Goal: Task Accomplishment & Management: Use online tool/utility

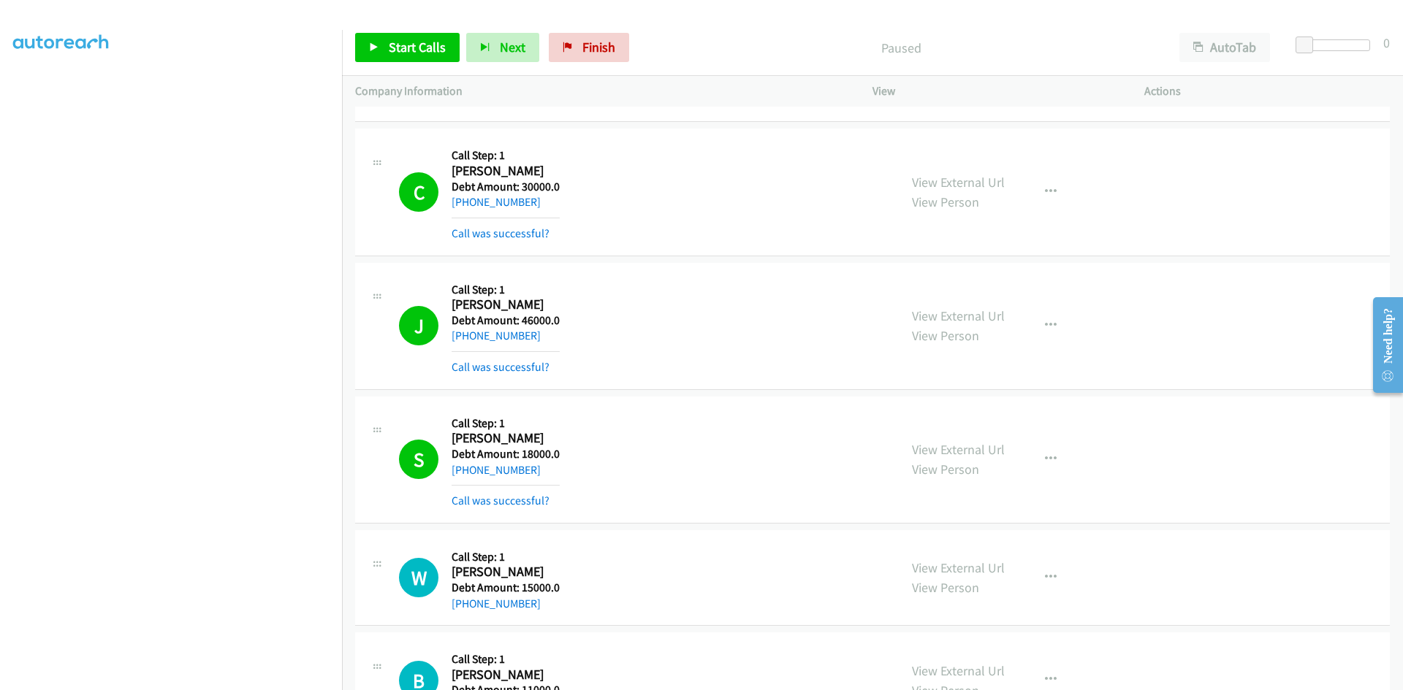
scroll to position [2046, 0]
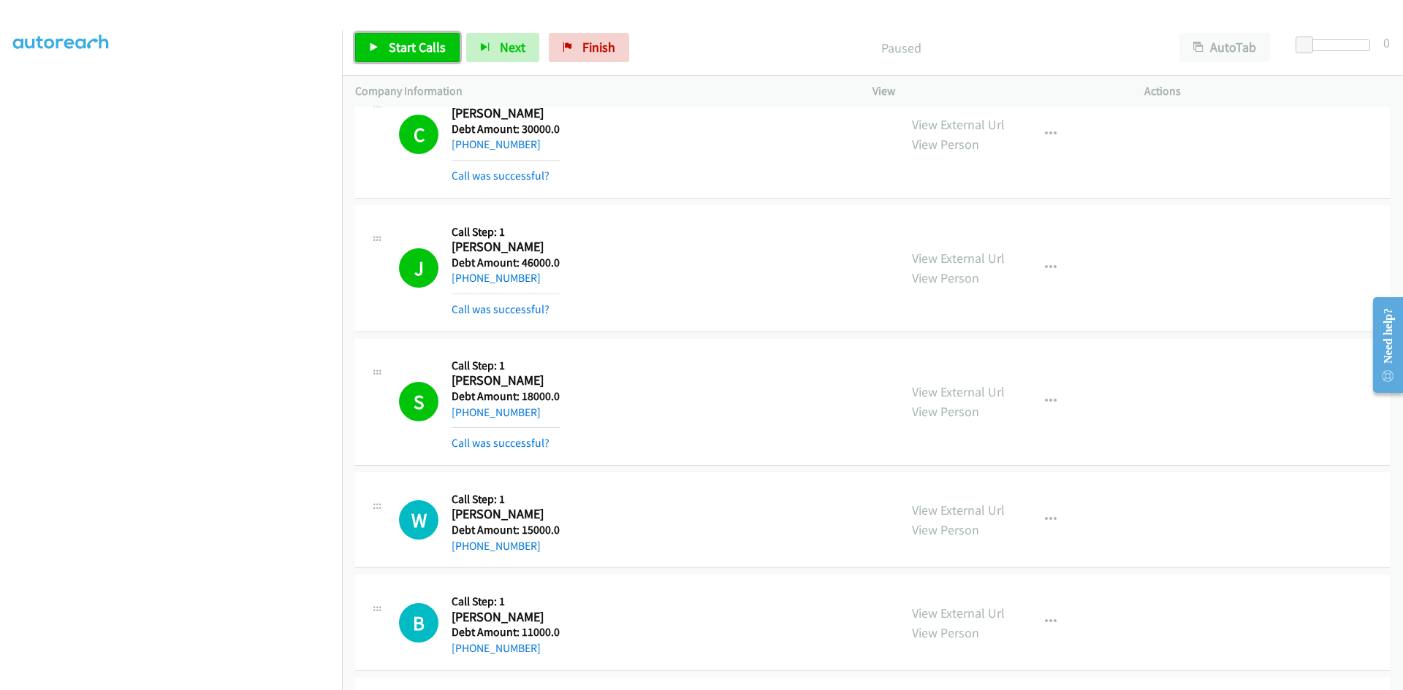
click at [425, 47] on span "Start Calls" at bounding box center [417, 47] width 57 height 17
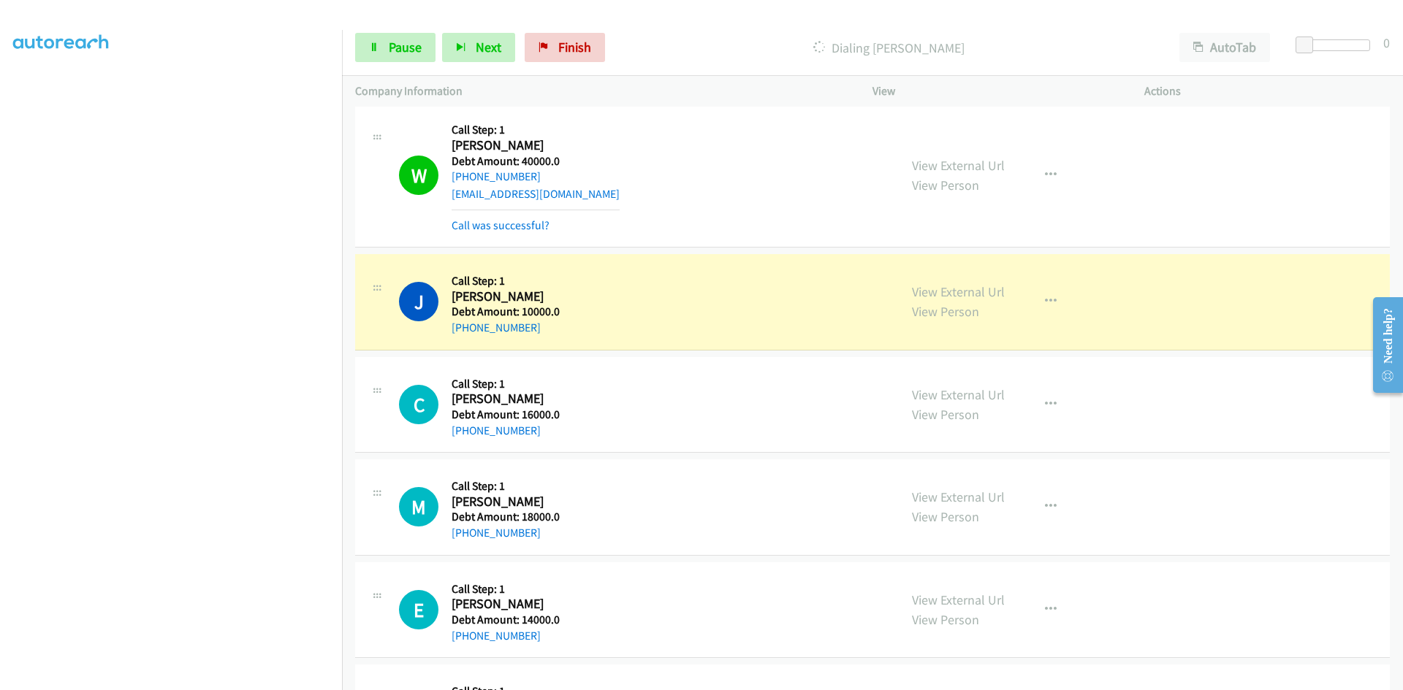
scroll to position [3726, 0]
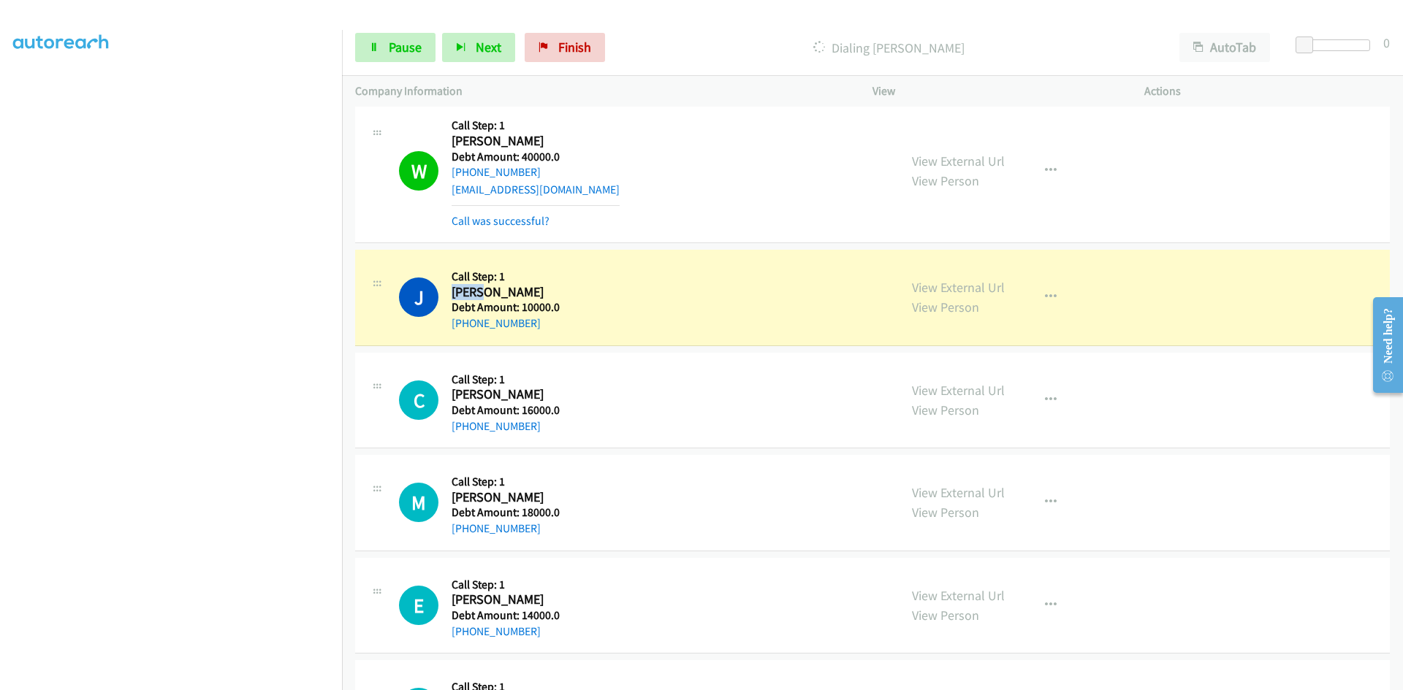
drag, startPoint x: 487, startPoint y: 294, endPoint x: 454, endPoint y: 293, distance: 32.9
click at [454, 293] on h2 "James Bobb" at bounding box center [506, 292] width 108 height 17
copy h2 "James"
drag, startPoint x: 519, startPoint y: 294, endPoint x: 489, endPoint y: 293, distance: 30.7
click at [489, 293] on h2 "James Bobb" at bounding box center [506, 292] width 108 height 17
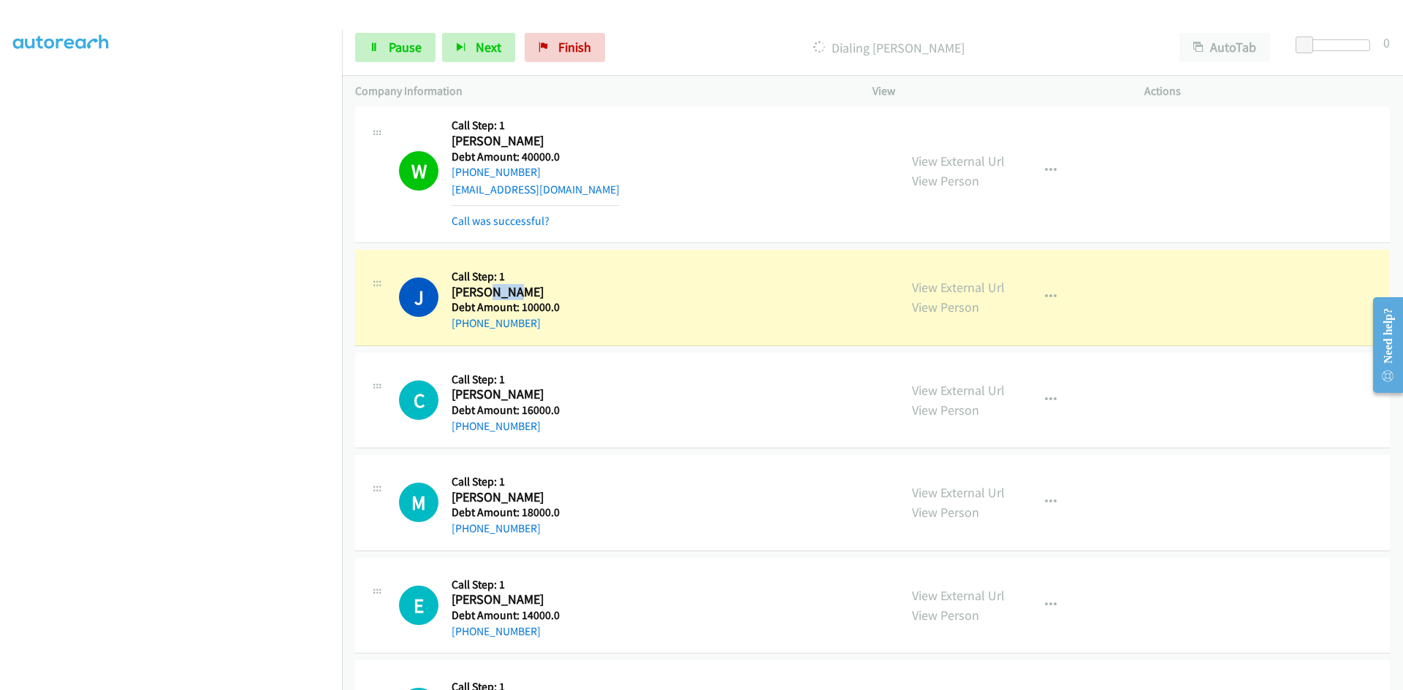
copy h2 "Bobb"
drag, startPoint x: 532, startPoint y: 322, endPoint x: 468, endPoint y: 321, distance: 64.3
click at [468, 321] on div "+1 360-708-5498" at bounding box center [506, 324] width 108 height 18
copy link "360-708-5498"
drag, startPoint x: 550, startPoint y: 306, endPoint x: 519, endPoint y: 308, distance: 30.8
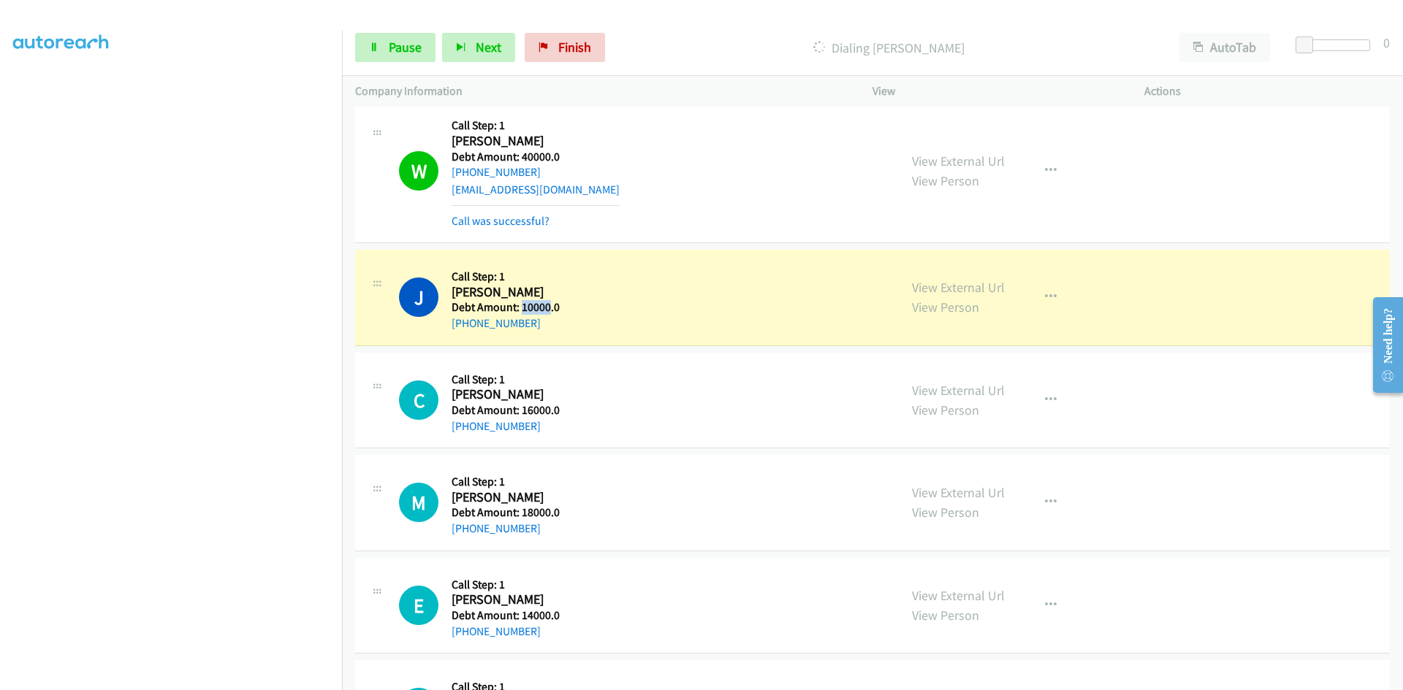
click at [519, 308] on h5 "Debt Amount: 10000.0" at bounding box center [506, 307] width 108 height 15
copy h5 "10000"
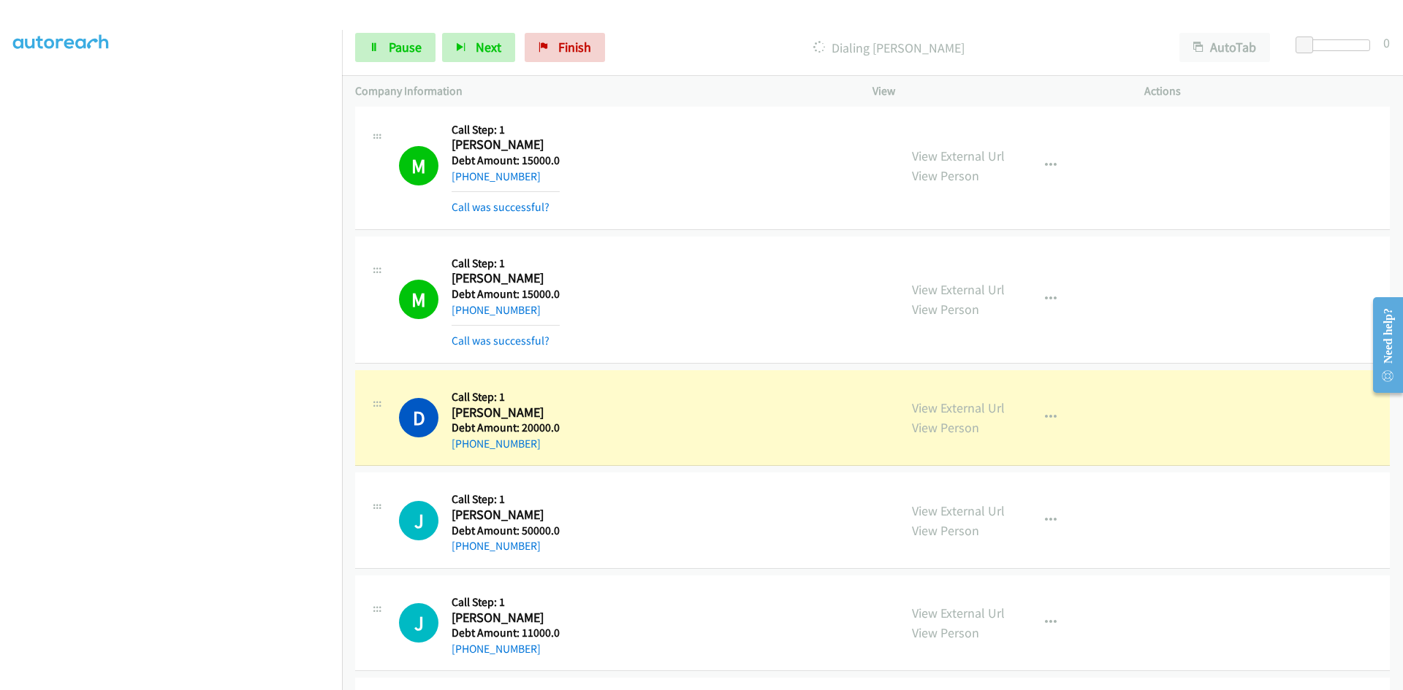
scroll to position [4457, 0]
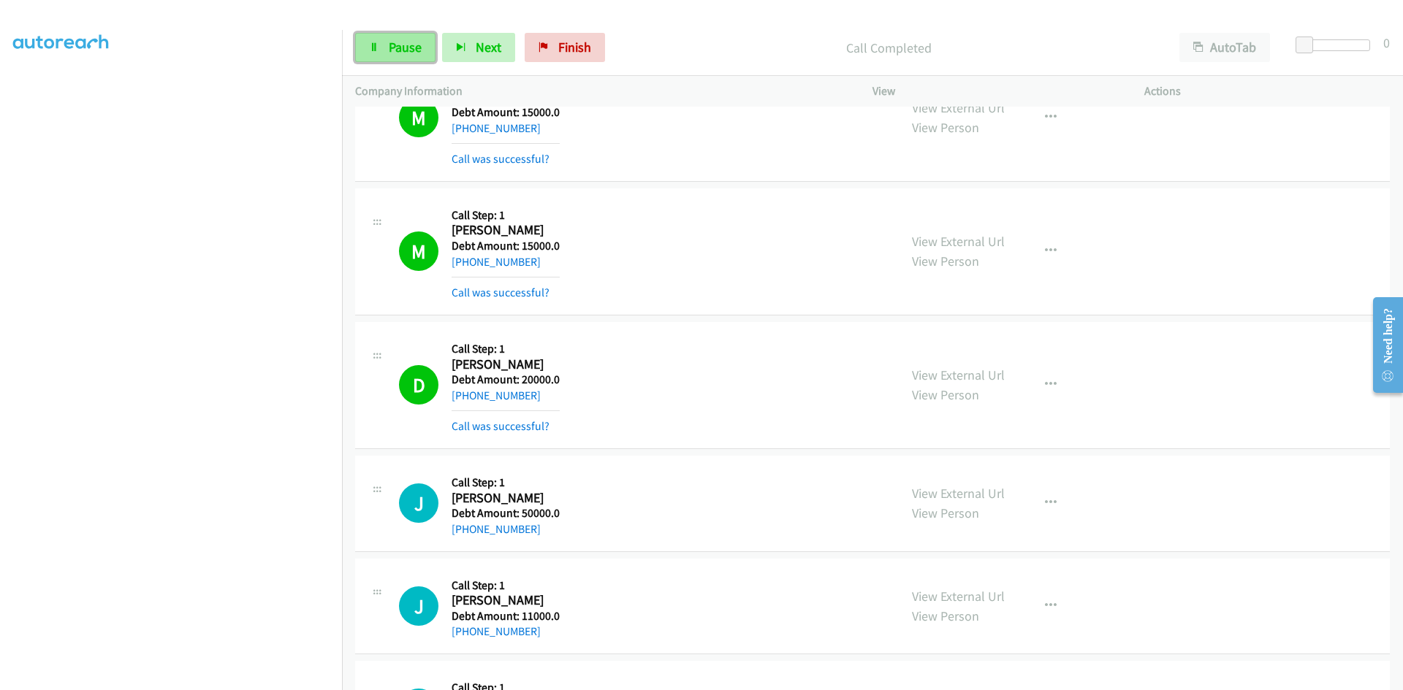
click at [402, 37] on link "Pause" at bounding box center [395, 47] width 80 height 29
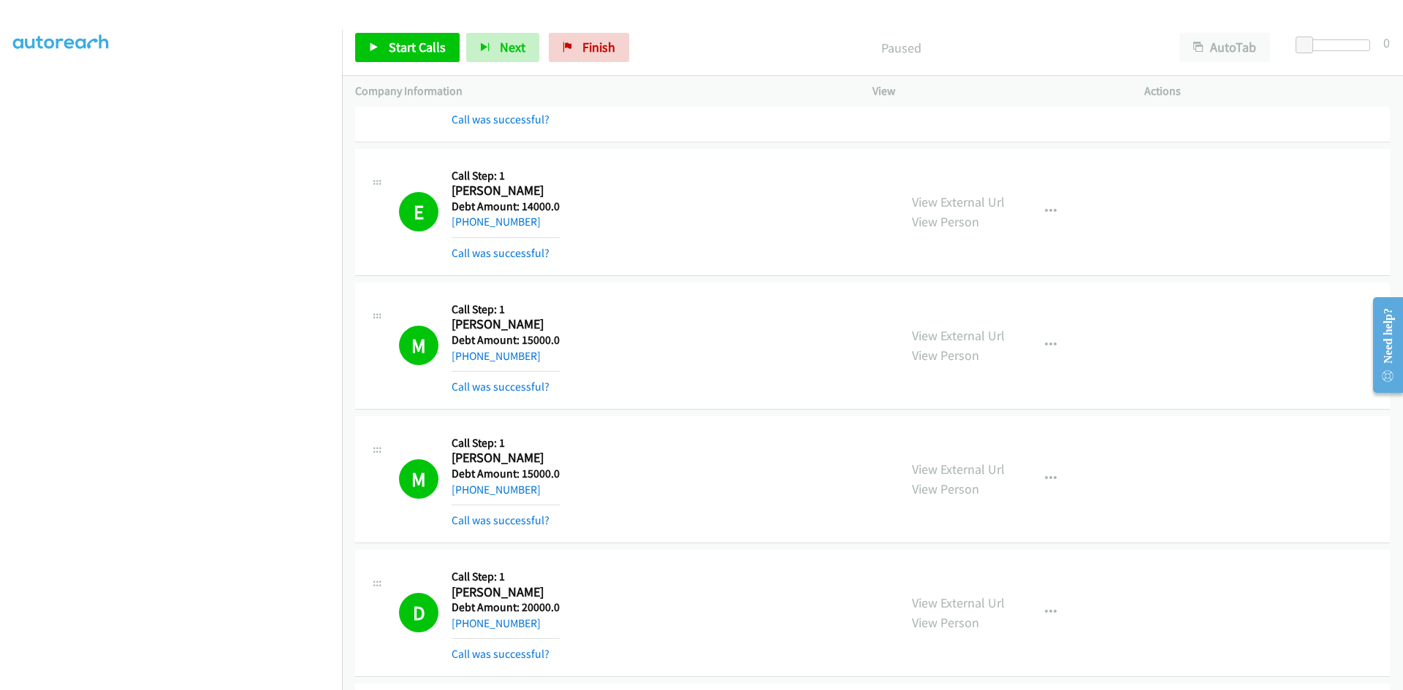
scroll to position [4238, 0]
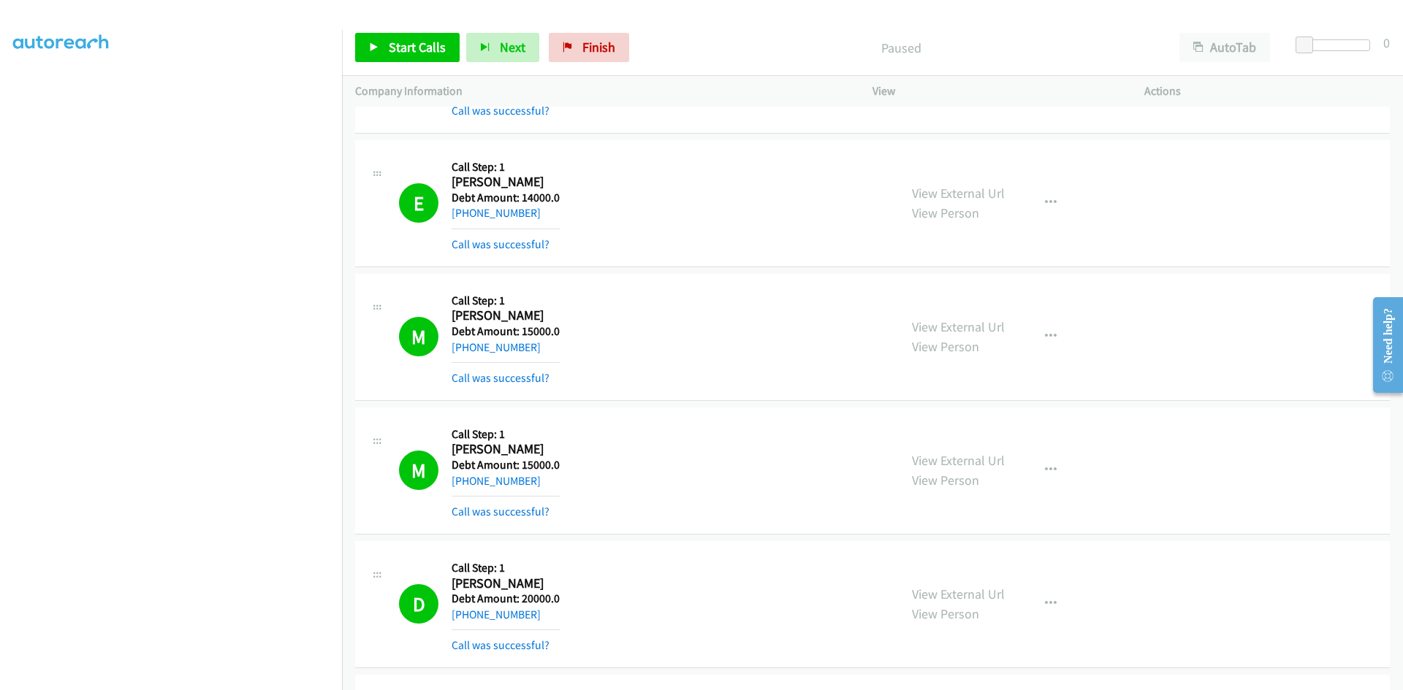
click at [4, 88] on aside "Dialing Mode: Power | Switch to Preview My Lists" at bounding box center [171, 316] width 342 height 809
click at [7, 88] on aside "Dialing Mode: Power | Switch to Preview My Lists" at bounding box center [171, 316] width 342 height 809
click at [151, 58] on link "Switch to Preview" at bounding box center [160, 58] width 85 height 14
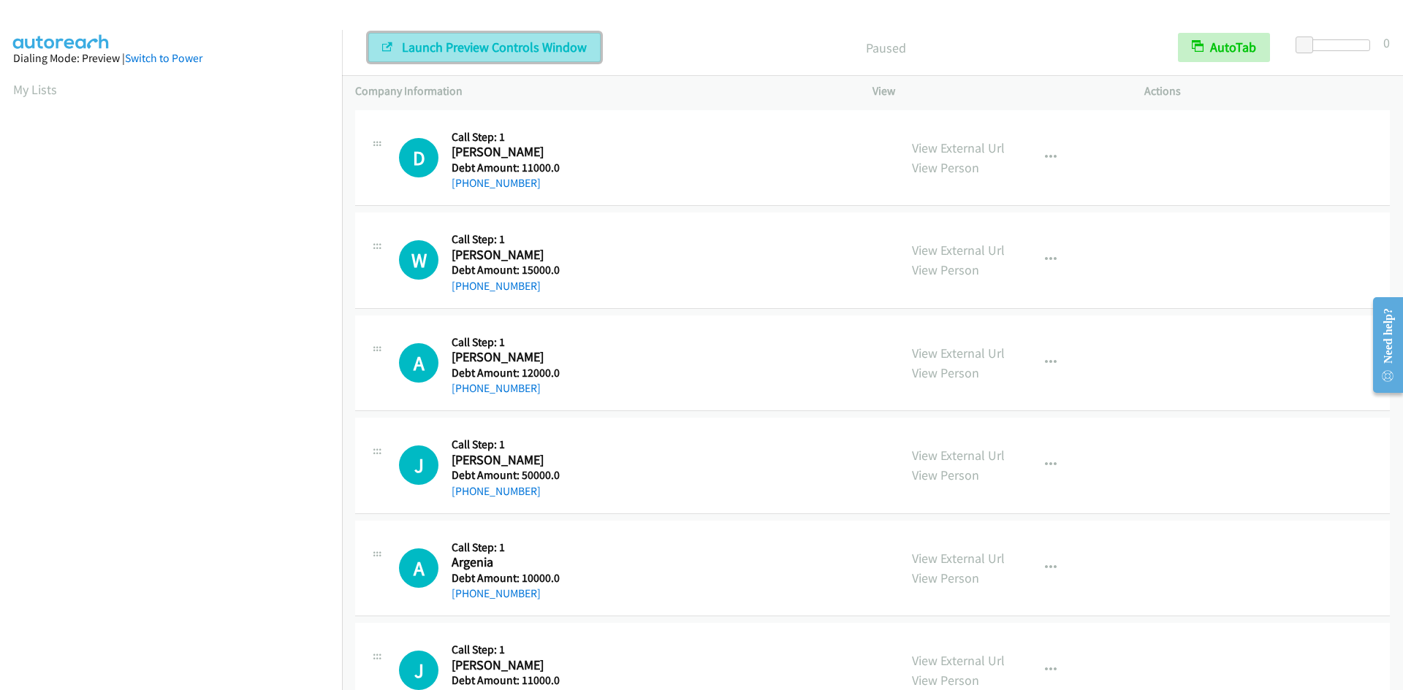
click at [460, 56] on button "Launch Preview Controls Window" at bounding box center [484, 47] width 232 height 29
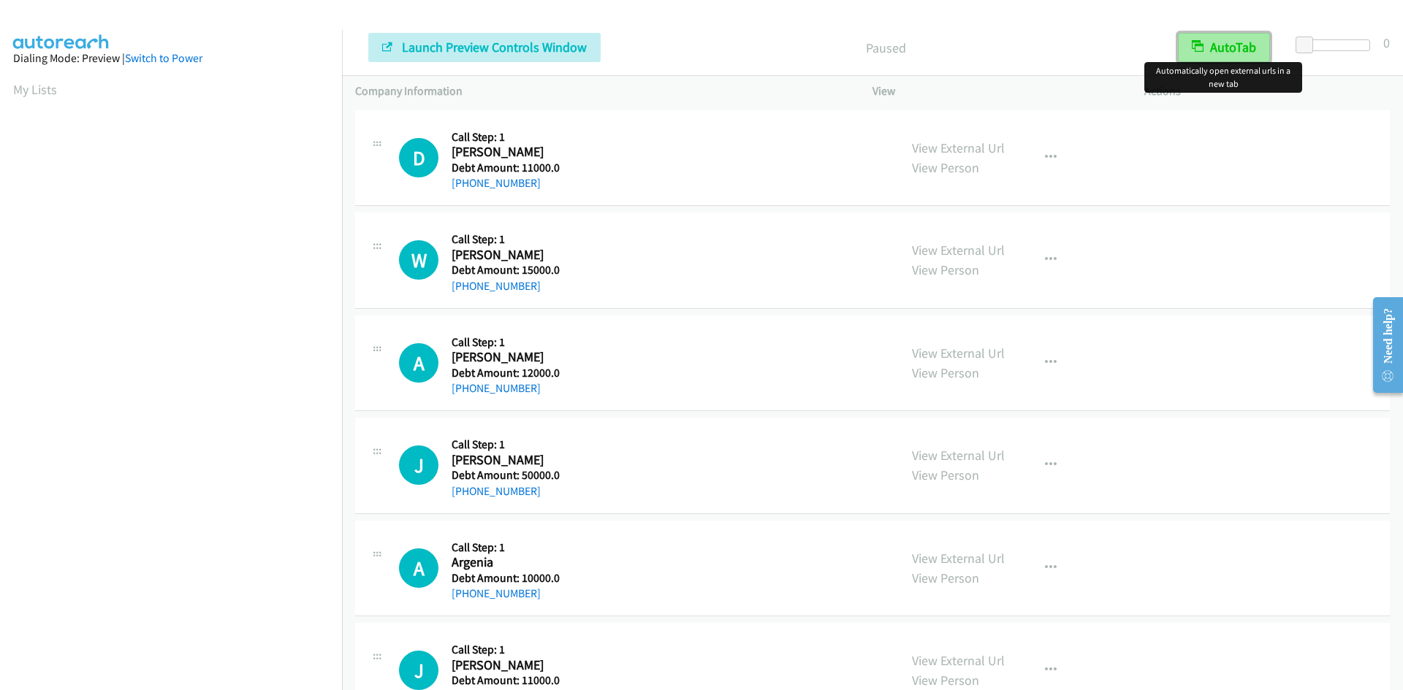
click at [1207, 52] on button "AutoTab" at bounding box center [1224, 47] width 92 height 29
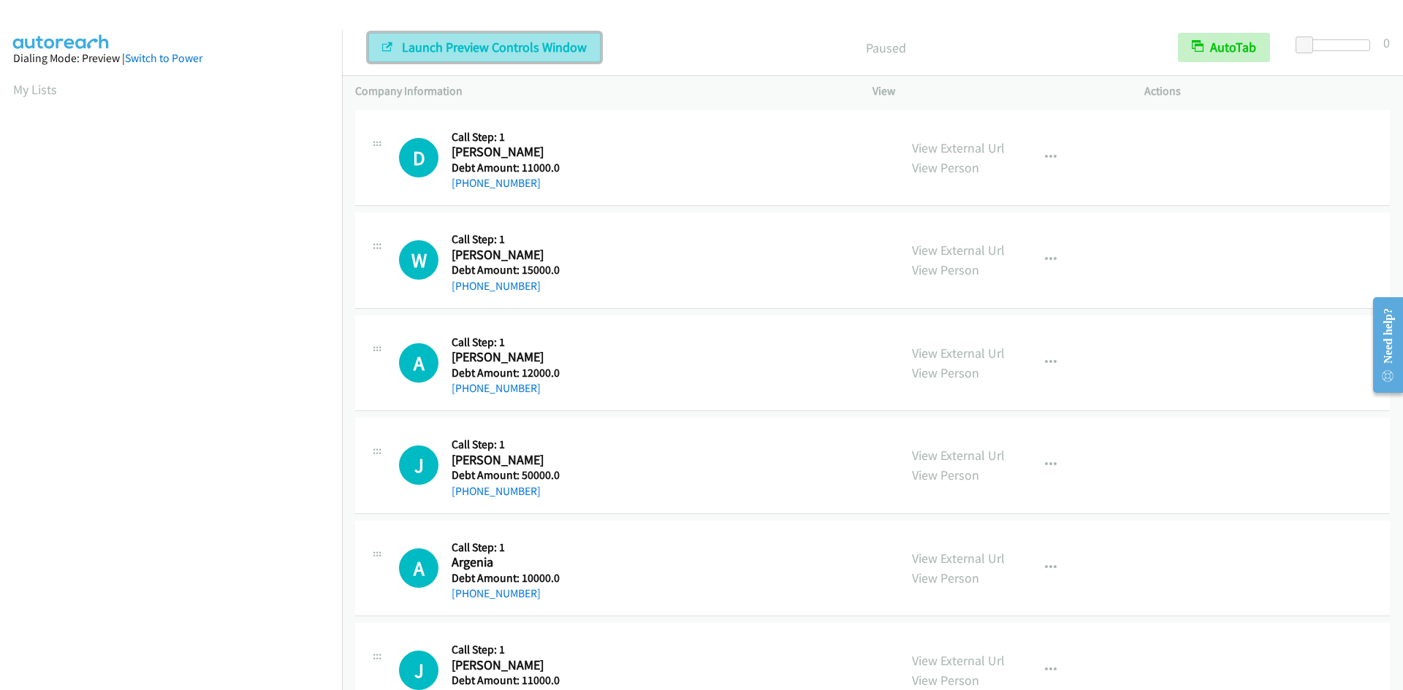
click at [415, 56] on button "Launch Preview Controls Window" at bounding box center [484, 47] width 232 height 29
